Goal: Learn about a topic: Learn about a topic

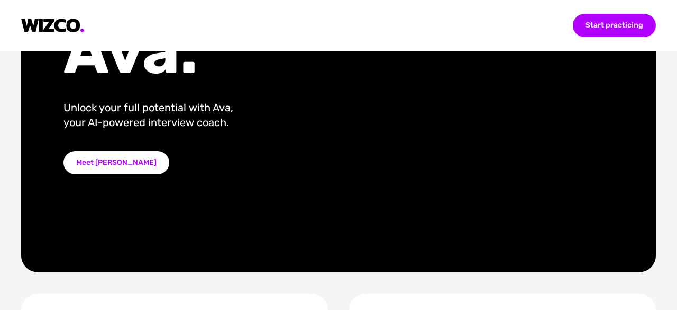
scroll to position [148, 0]
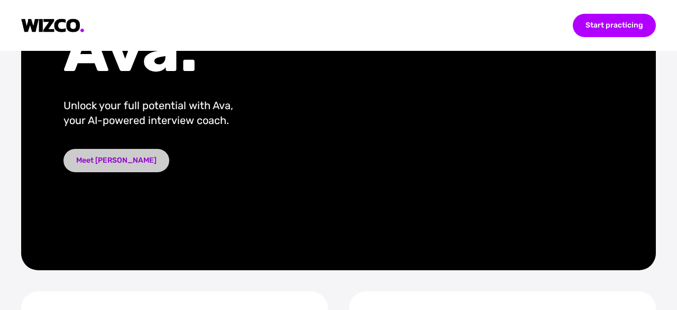
click at [86, 165] on div "Meet [PERSON_NAME]" at bounding box center [117, 160] width 106 height 23
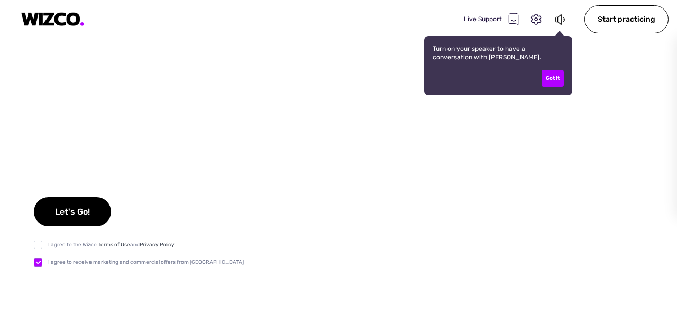
checkbox input "true"
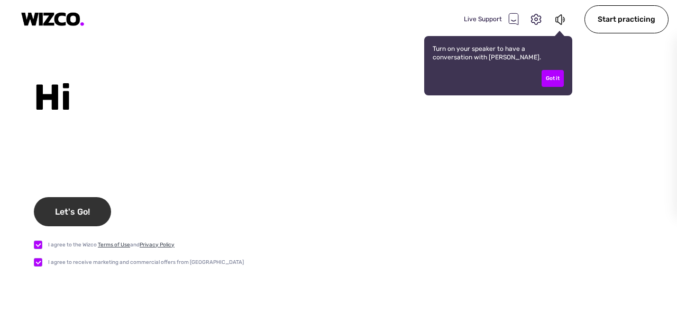
click at [89, 203] on div "Let's Go!" at bounding box center [72, 211] width 77 height 29
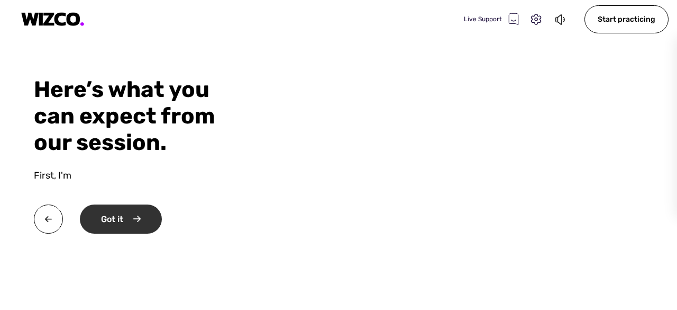
click at [131, 221] on div "Got it" at bounding box center [121, 218] width 82 height 29
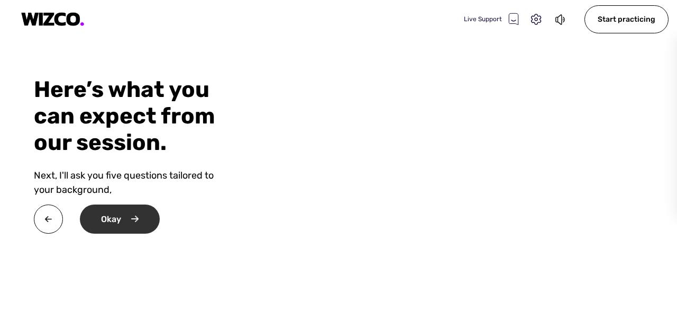
click at [131, 221] on div "Okay" at bounding box center [120, 218] width 80 height 29
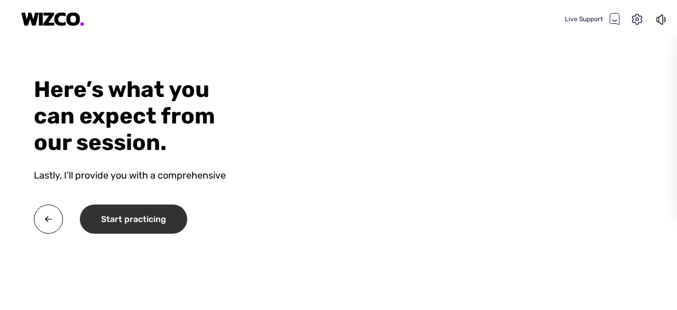
click at [131, 221] on div "Start practicing" at bounding box center [133, 218] width 107 height 29
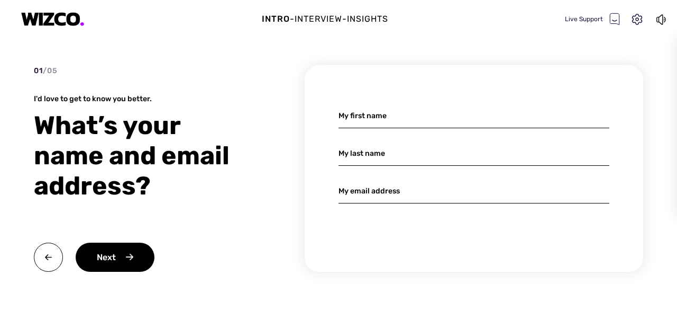
click at [396, 114] on input at bounding box center [474, 115] width 271 height 25
drag, startPoint x: 185, startPoint y: 259, endPoint x: 111, endPoint y: 261, distance: 73.6
click at [111, 261] on div "Next" at bounding box center [145, 256] width 222 height 29
click at [111, 261] on div "Next" at bounding box center [115, 256] width 79 height 29
